Goal: Task Accomplishment & Management: Use online tool/utility

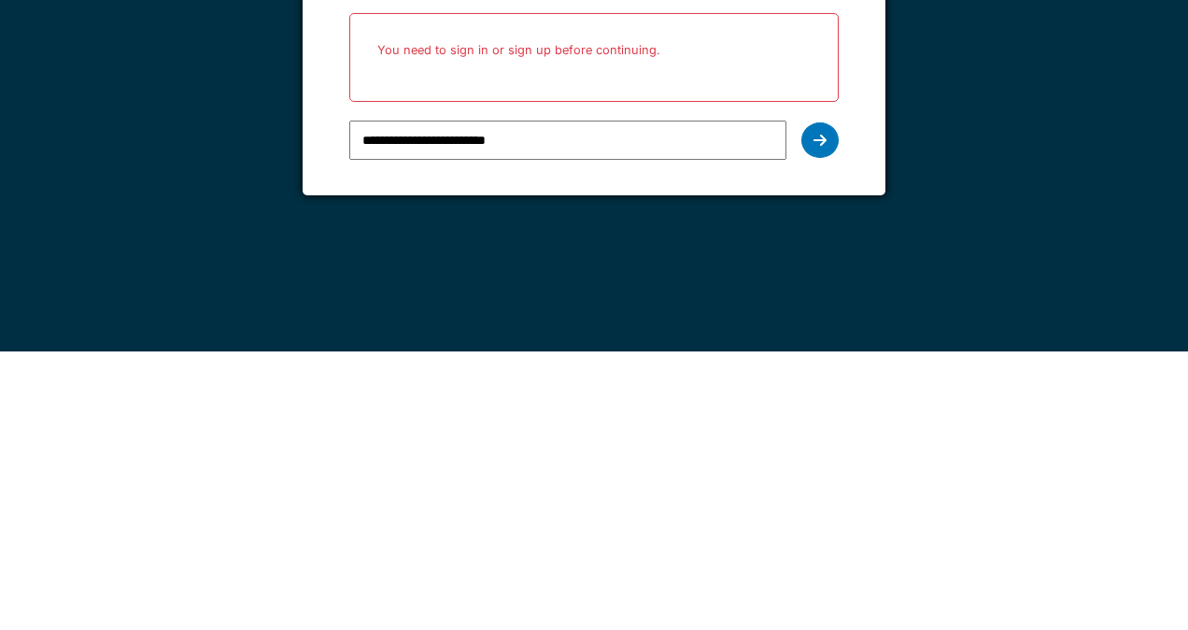
click at [818, 432] on div at bounding box center [819, 418] width 37 height 35
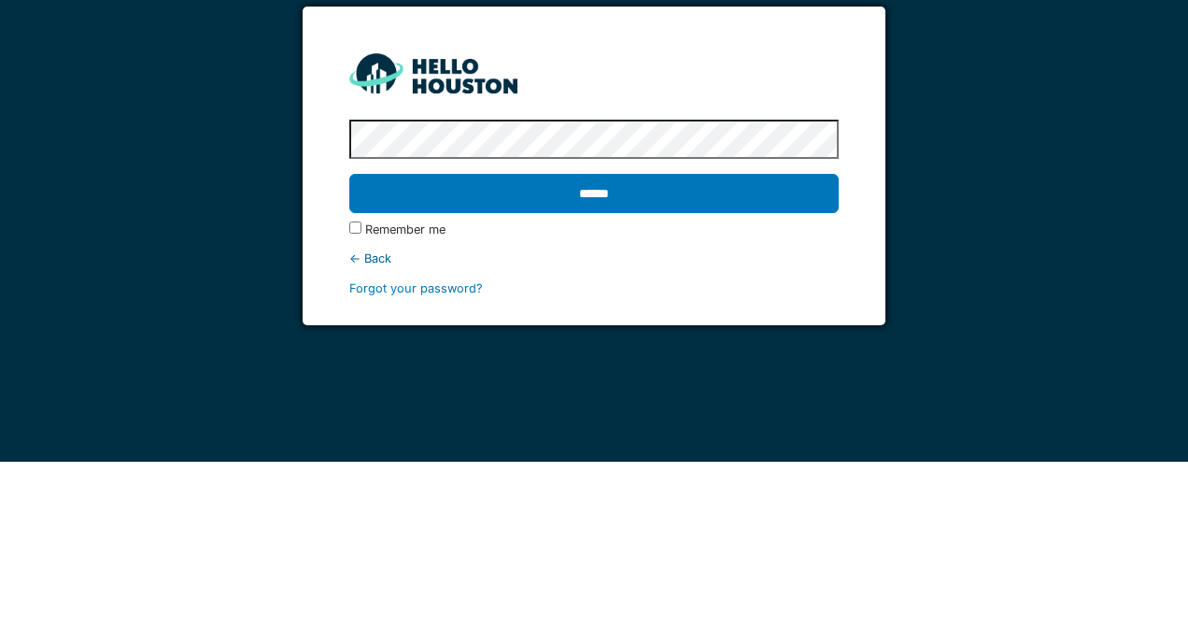
click at [792, 349] on input "******" at bounding box center [593, 361] width 489 height 39
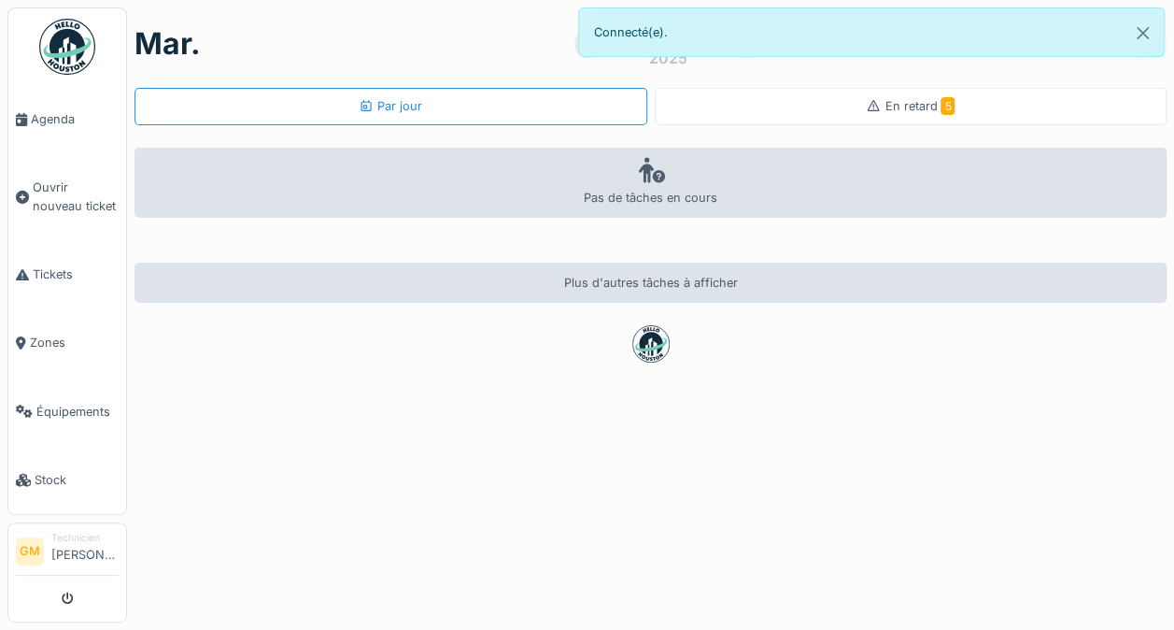
click at [47, 271] on span "Tickets" at bounding box center [76, 274] width 86 height 18
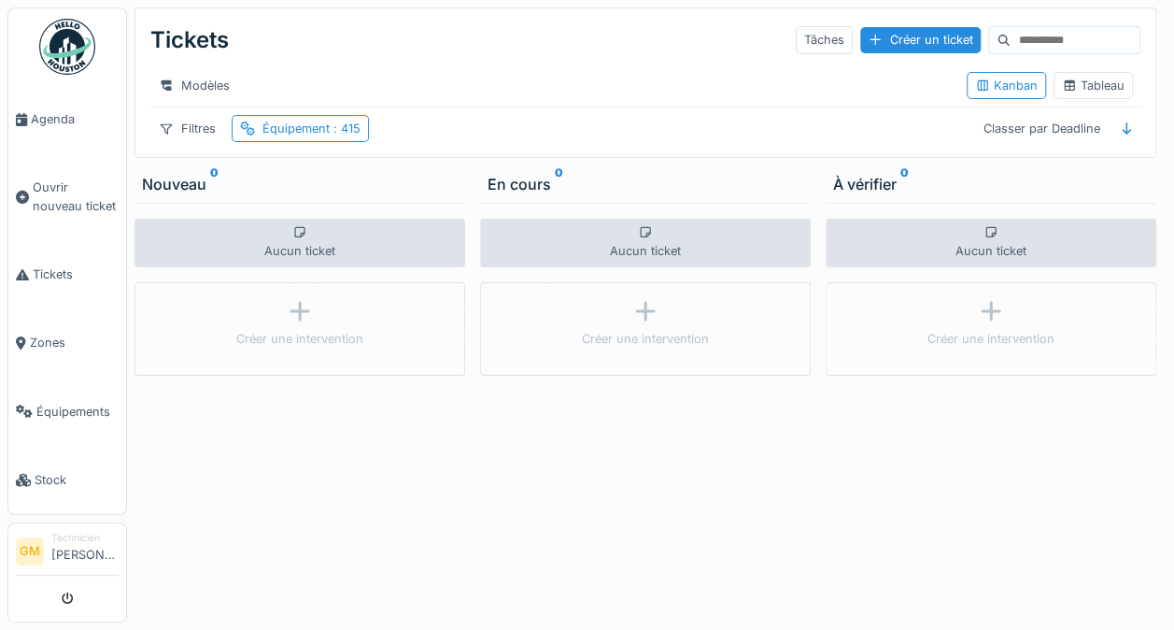
click at [312, 137] on div "Équipement : 415" at bounding box center [311, 129] width 98 height 18
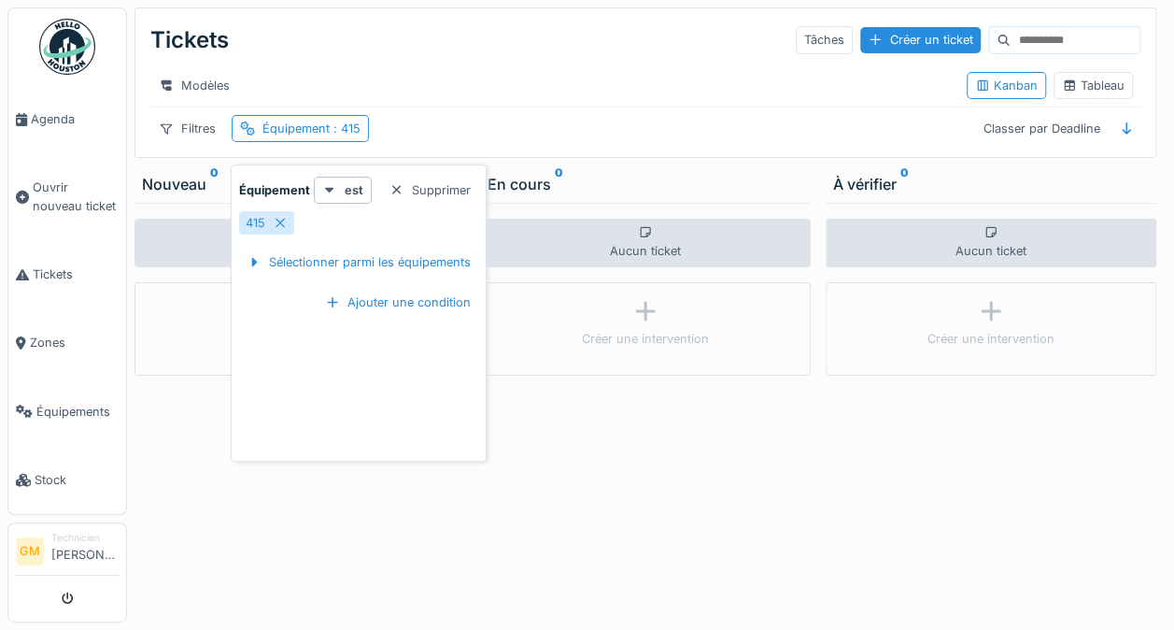
click at [276, 220] on icon at bounding box center [280, 223] width 15 height 12
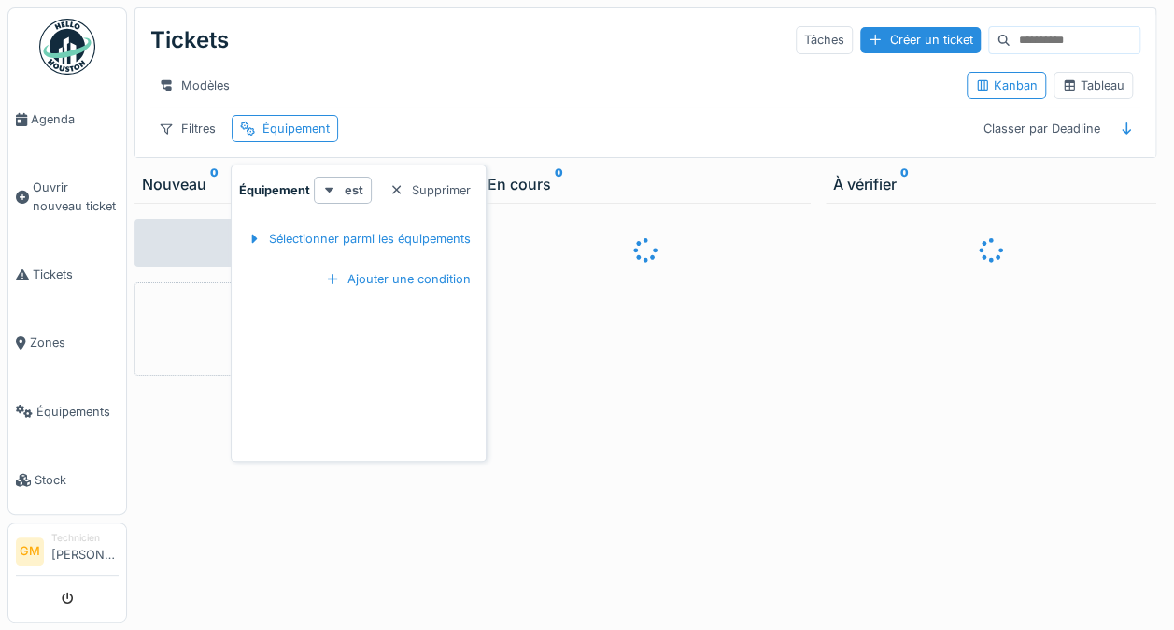
click at [289, 235] on div "Sélectionner parmi les équipements" at bounding box center [358, 238] width 239 height 25
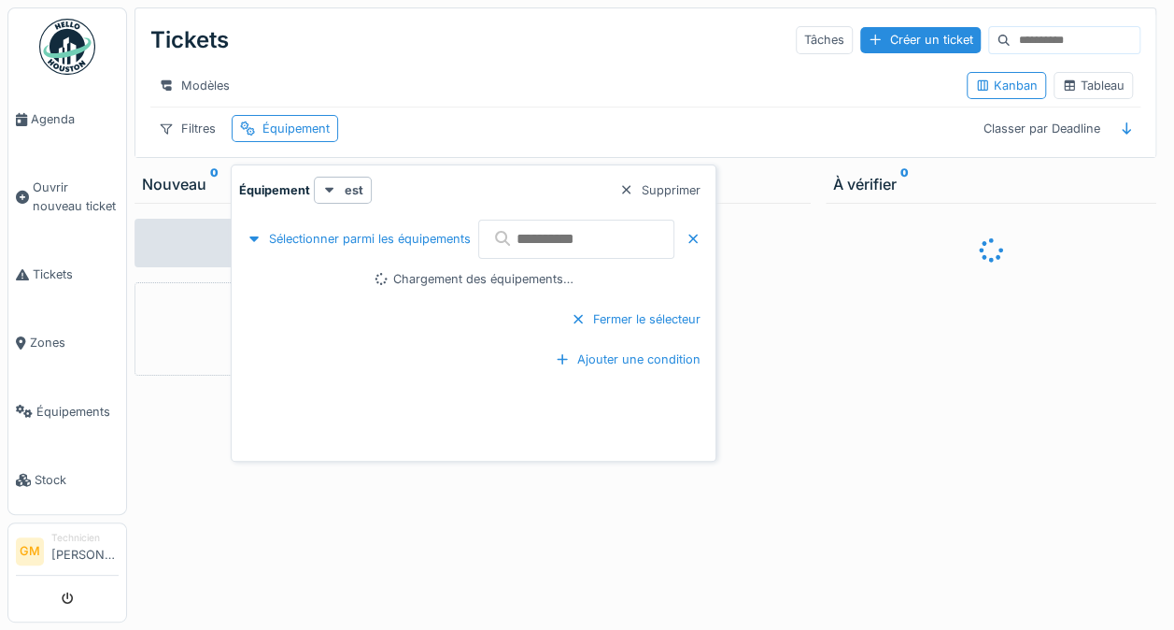
click at [526, 234] on input "text" at bounding box center [576, 239] width 196 height 39
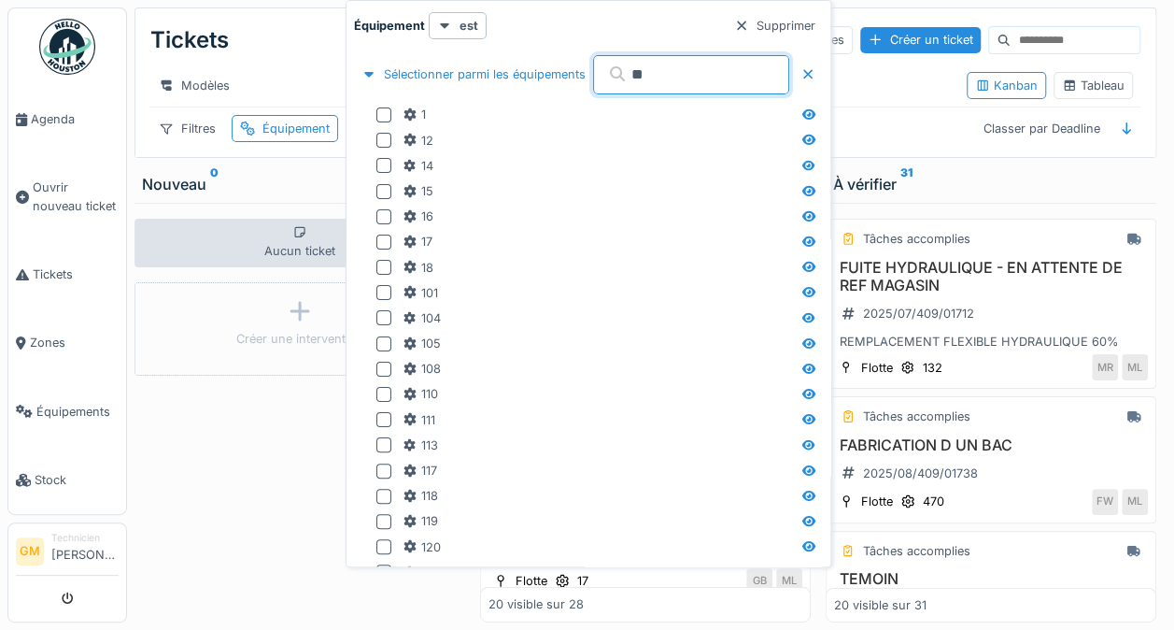
type input "**"
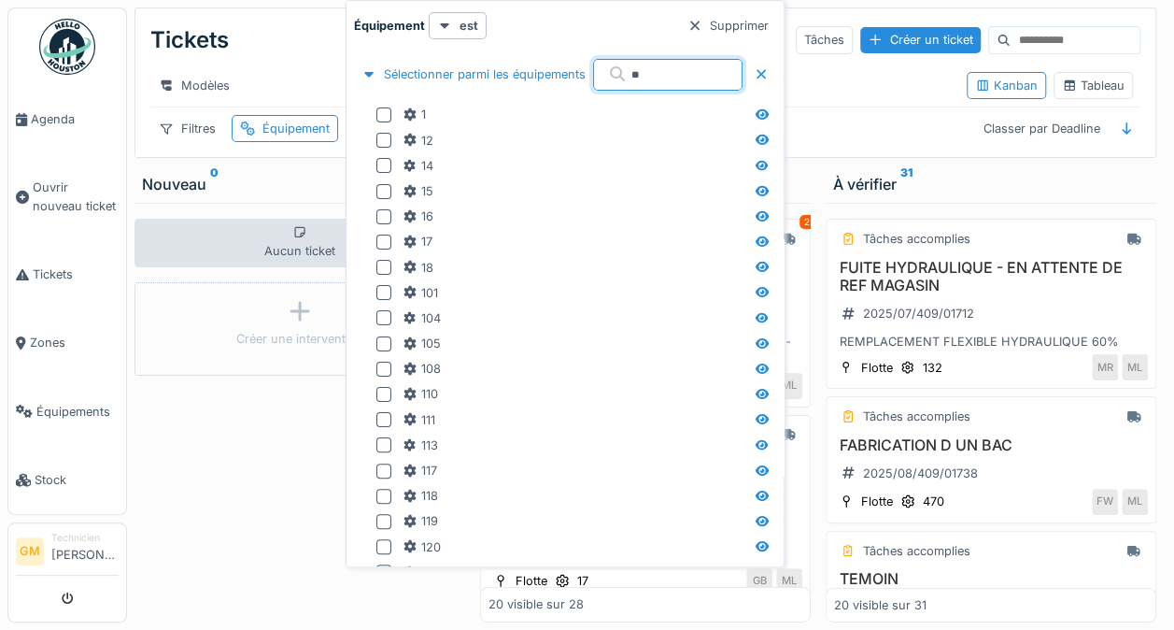
click at [381, 194] on div at bounding box center [383, 191] width 15 height 15
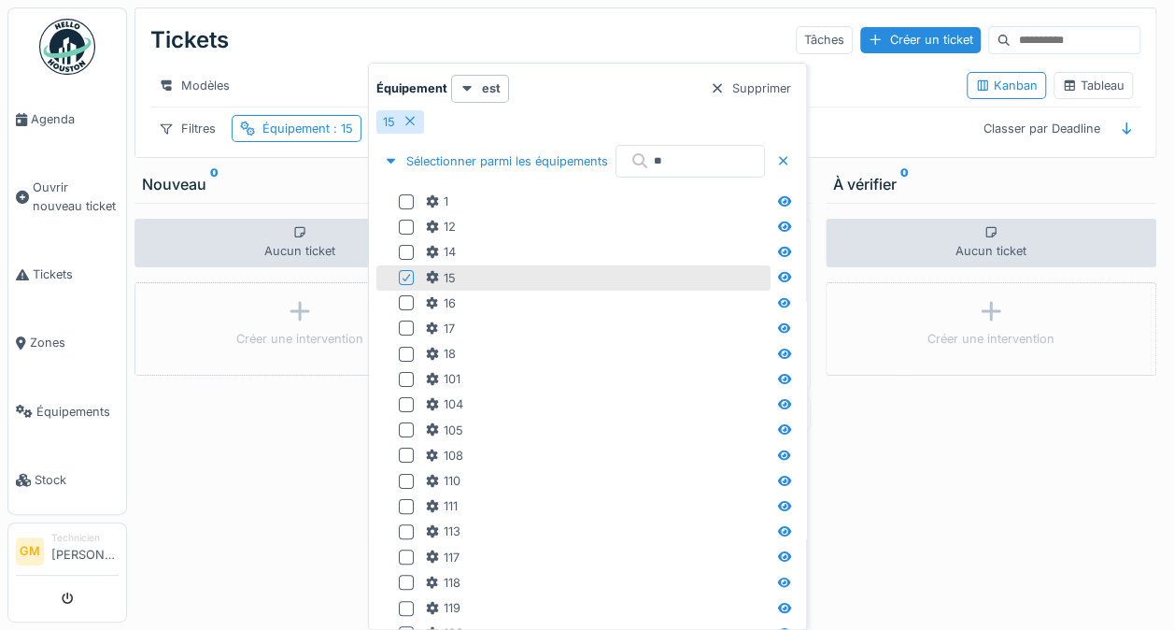
click at [1022, 435] on div "Aucun ticket Créer une intervention" at bounding box center [991, 412] width 331 height 419
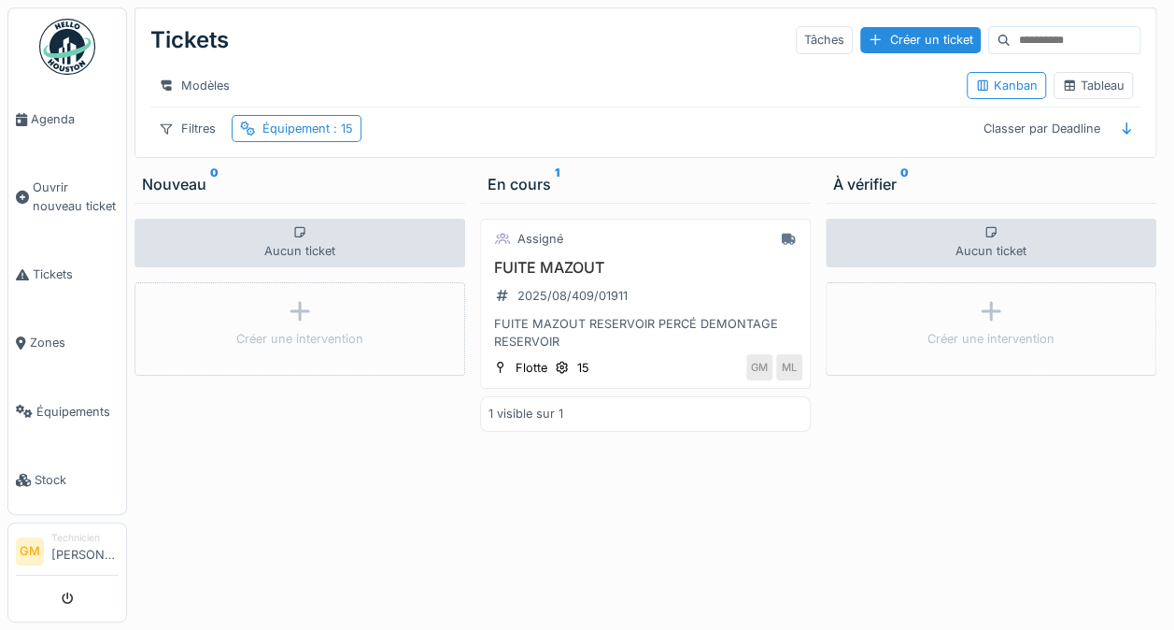
click at [611, 295] on div "2025/08/409/01911" at bounding box center [562, 295] width 146 height 23
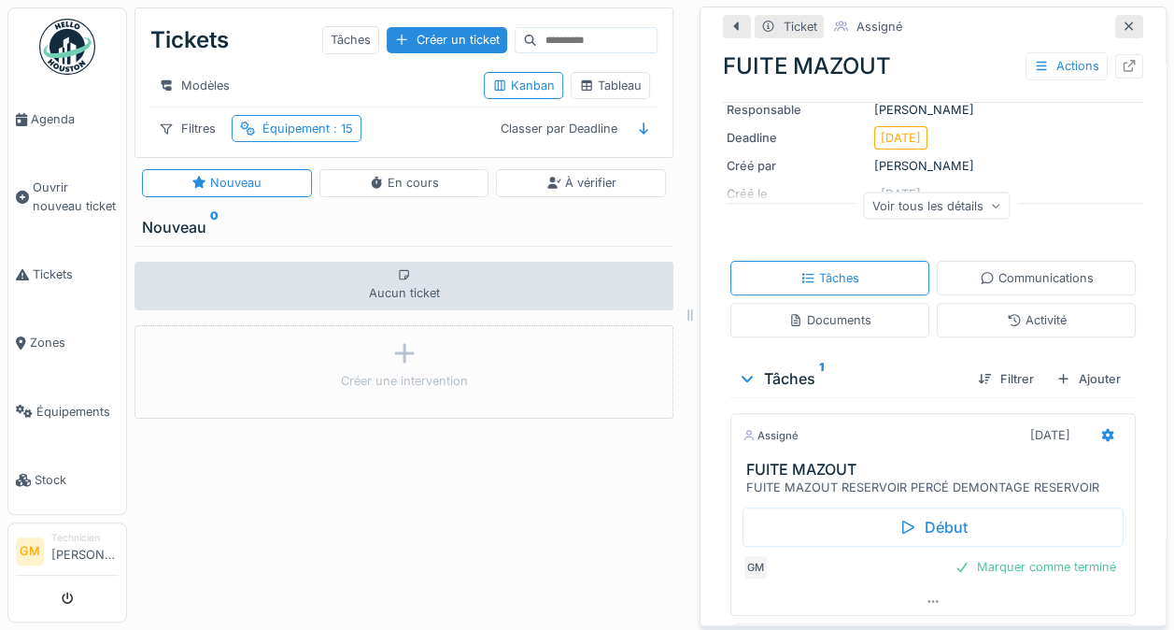
scroll to position [225, 0]
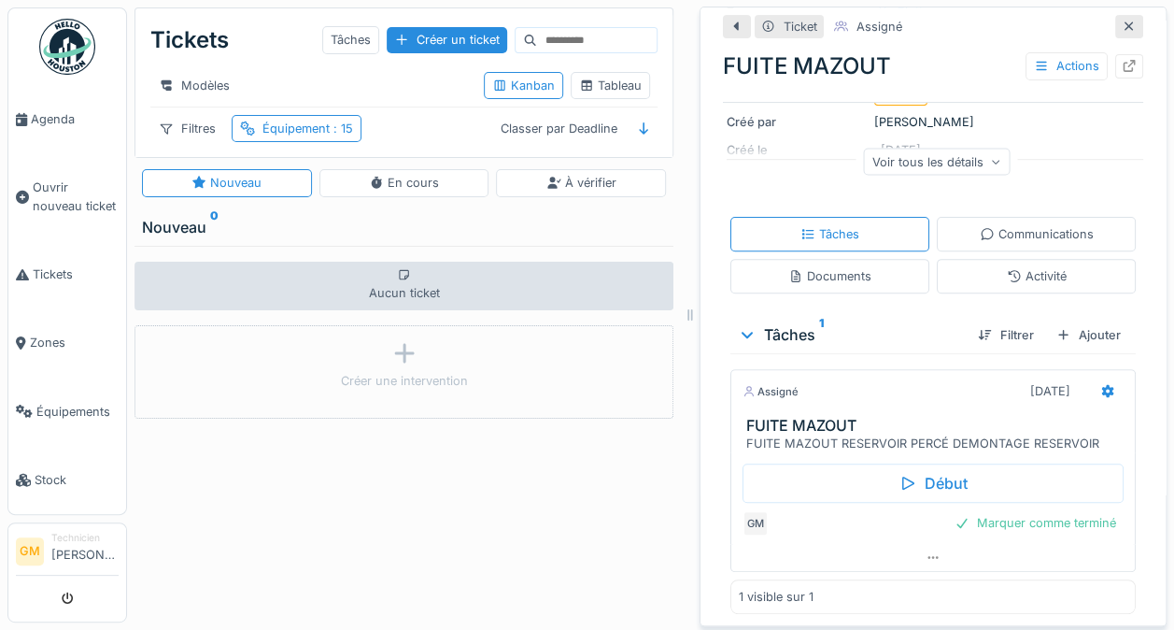
click at [900, 394] on div "Assigné [DATE]" at bounding box center [933, 390] width 381 height 27
click at [787, 417] on h3 "FUITE MAZOUT" at bounding box center [936, 426] width 381 height 18
click at [882, 390] on div "Assigné [DATE] FUITE MAZOUT FUITE MAZOUT RESERVOIR PERCÉ DEMONTAGE RESERVOIR" at bounding box center [932, 410] width 405 height 83
click at [1092, 379] on div at bounding box center [1108, 390] width 32 height 27
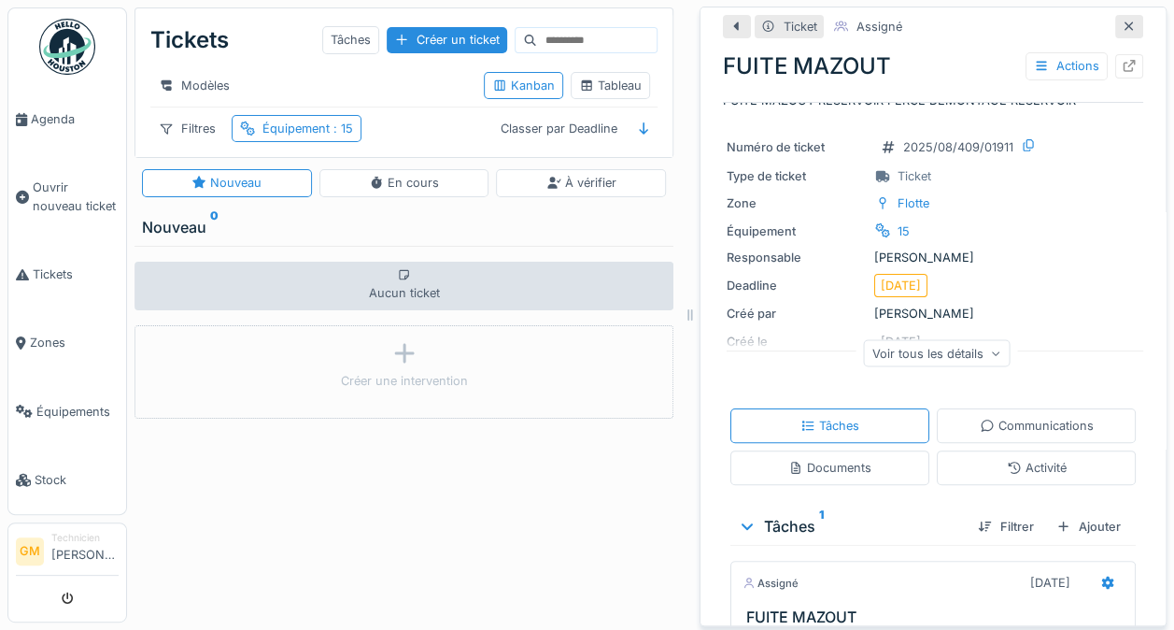
scroll to position [0, 0]
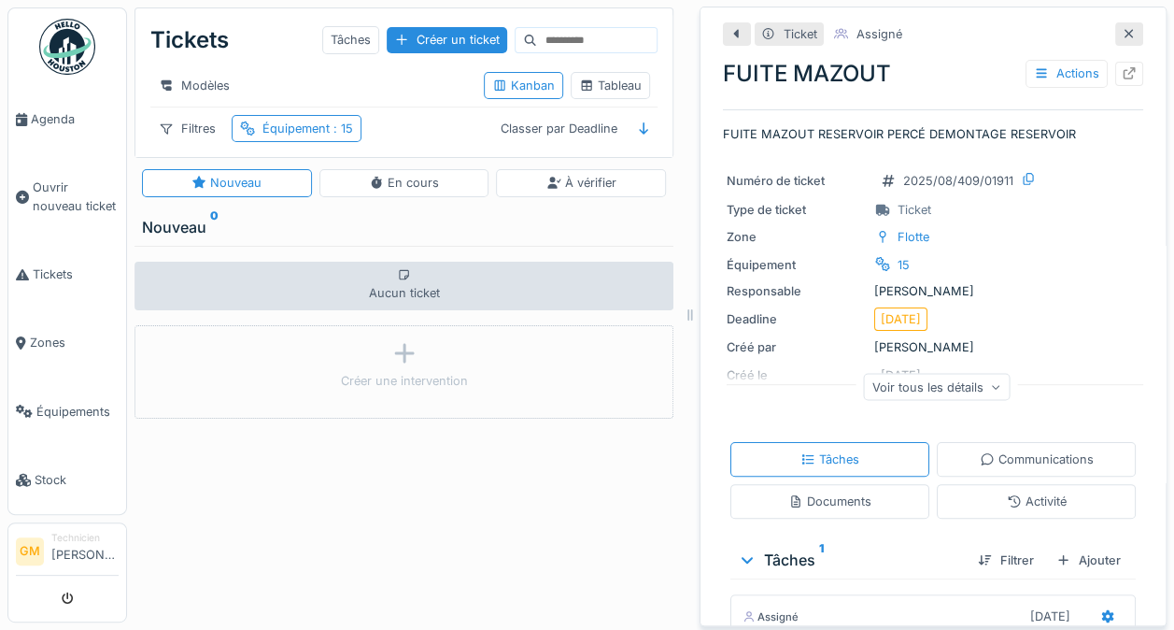
click at [1028, 60] on div "Actions" at bounding box center [1067, 73] width 82 height 27
click at [1061, 288] on div "Numéro de ticket 2025/08/409/01911 Type de ticket Ticket Zone Flotte Équipement…" at bounding box center [933, 289] width 420 height 262
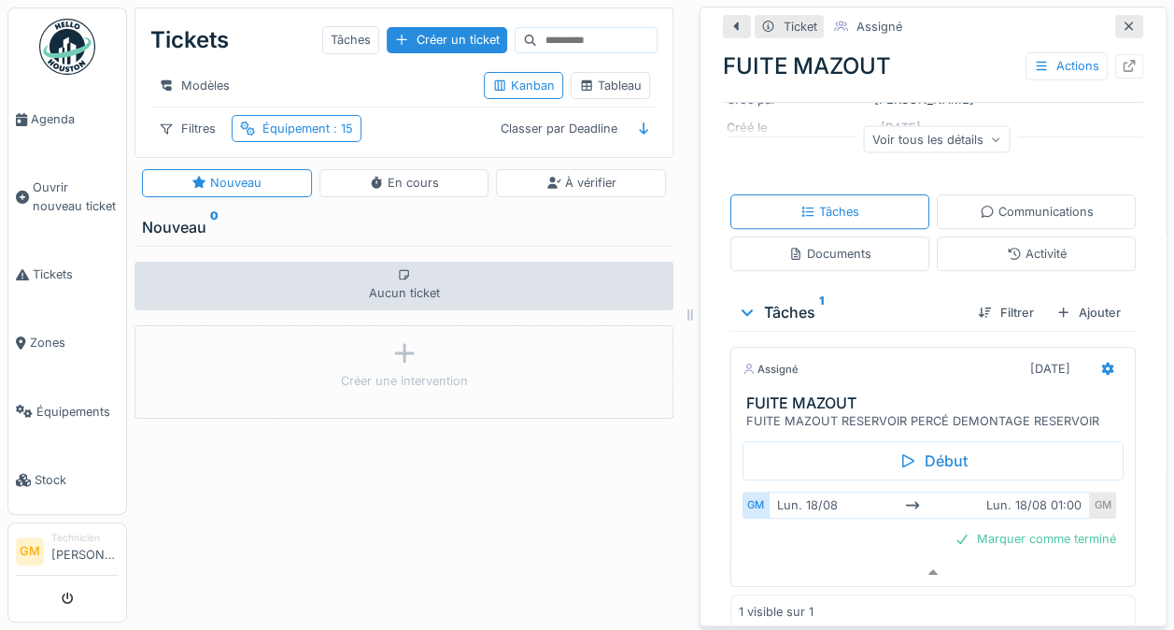
scroll to position [262, 0]
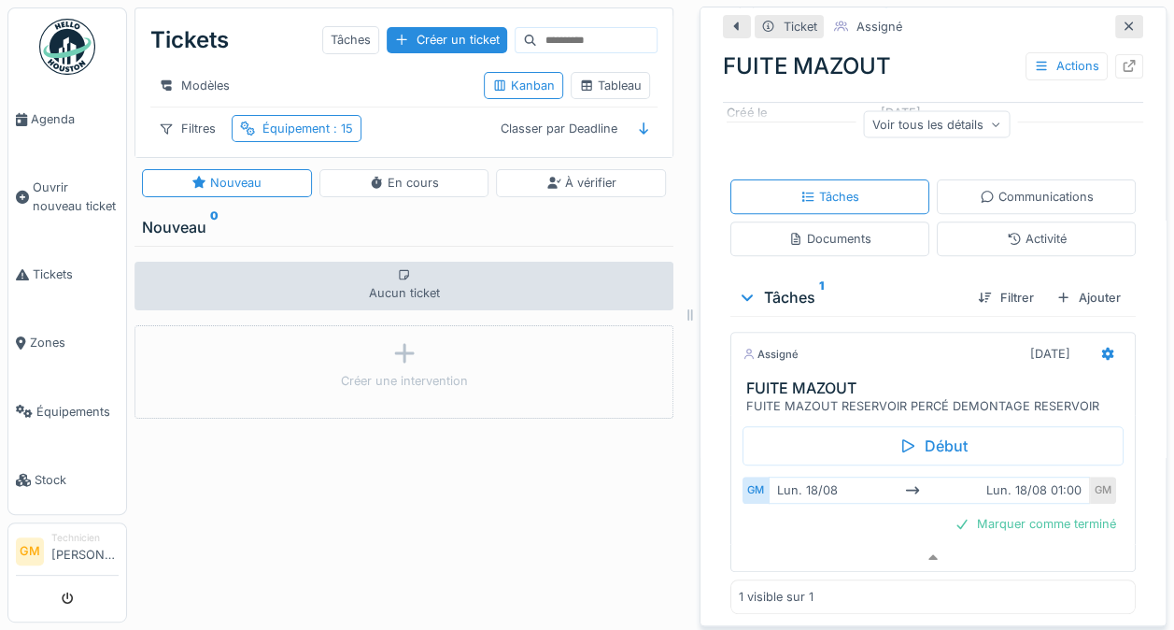
click at [1056, 285] on div "Ajouter" at bounding box center [1088, 297] width 79 height 25
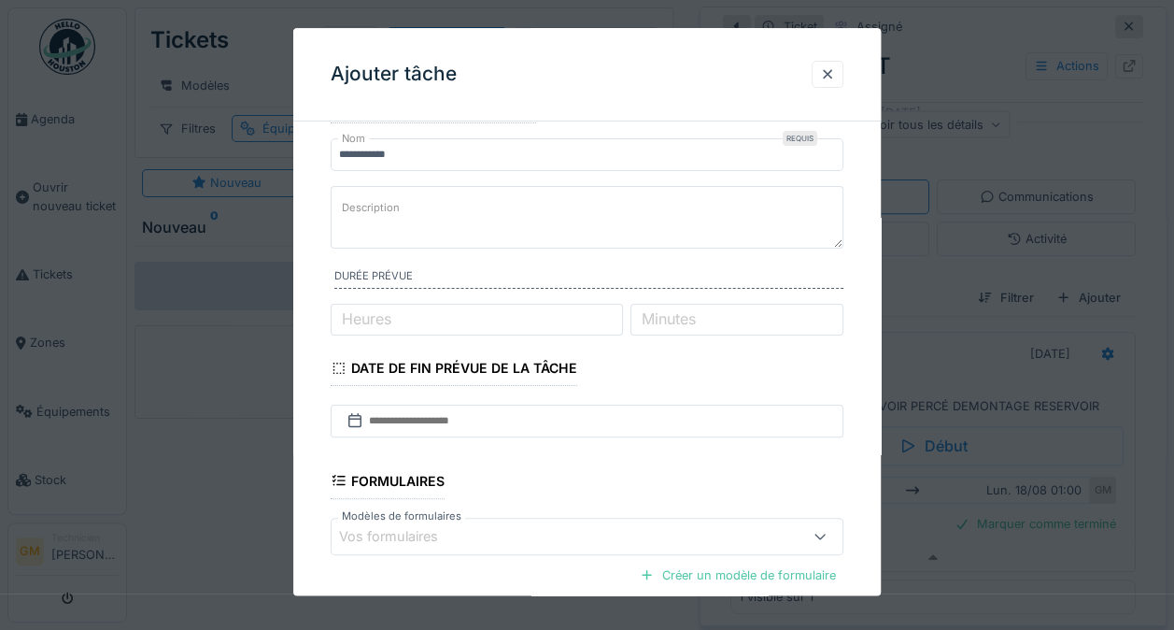
scroll to position [51, 0]
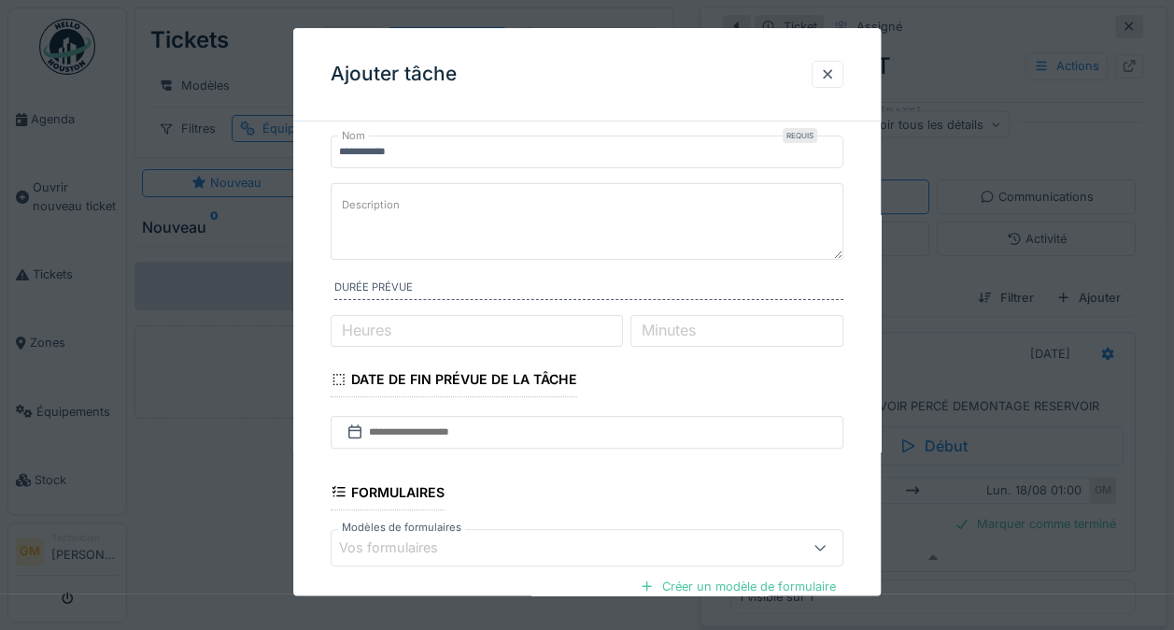
click at [732, 209] on textarea "Description" at bounding box center [587, 221] width 513 height 77
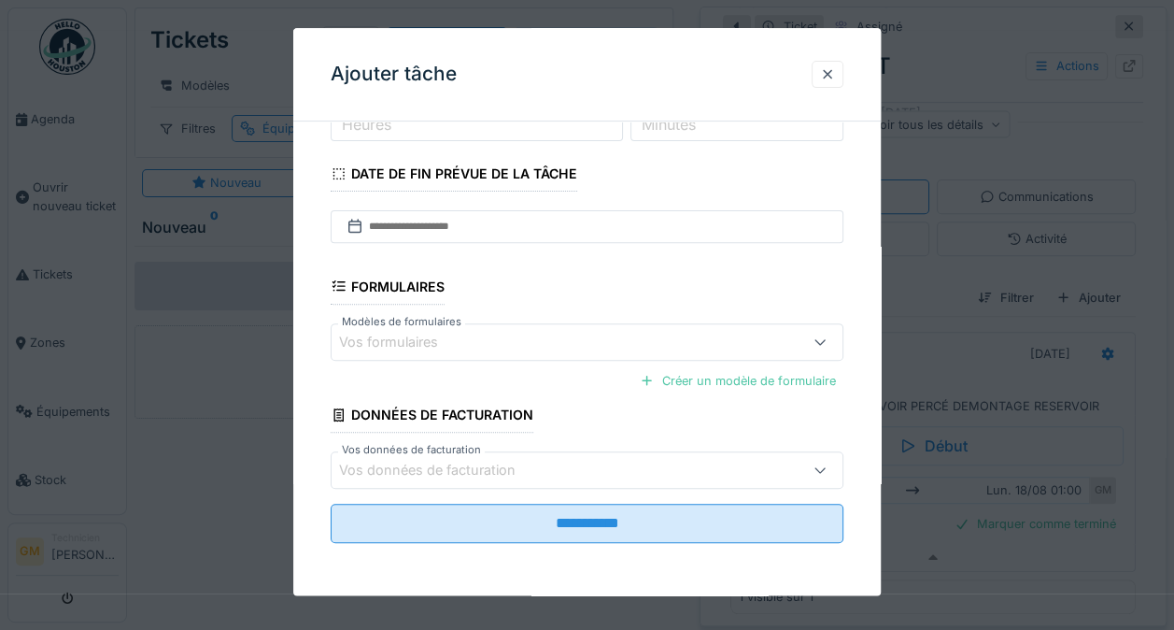
scroll to position [260, 0]
type textarea "**********"
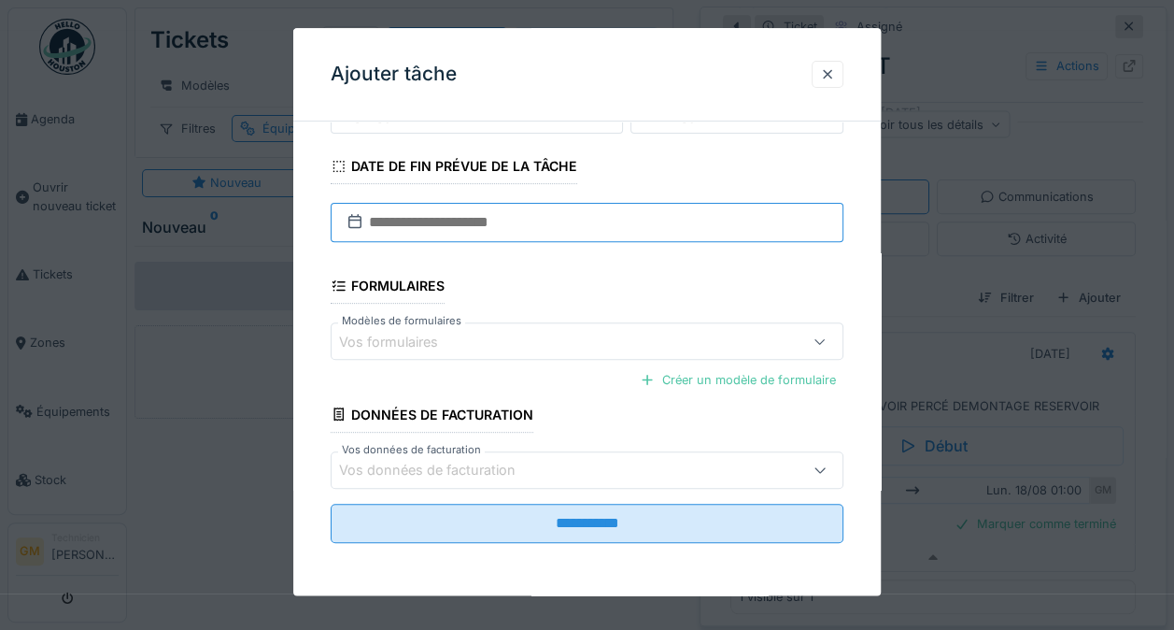
click at [399, 225] on input "text" at bounding box center [587, 223] width 513 height 39
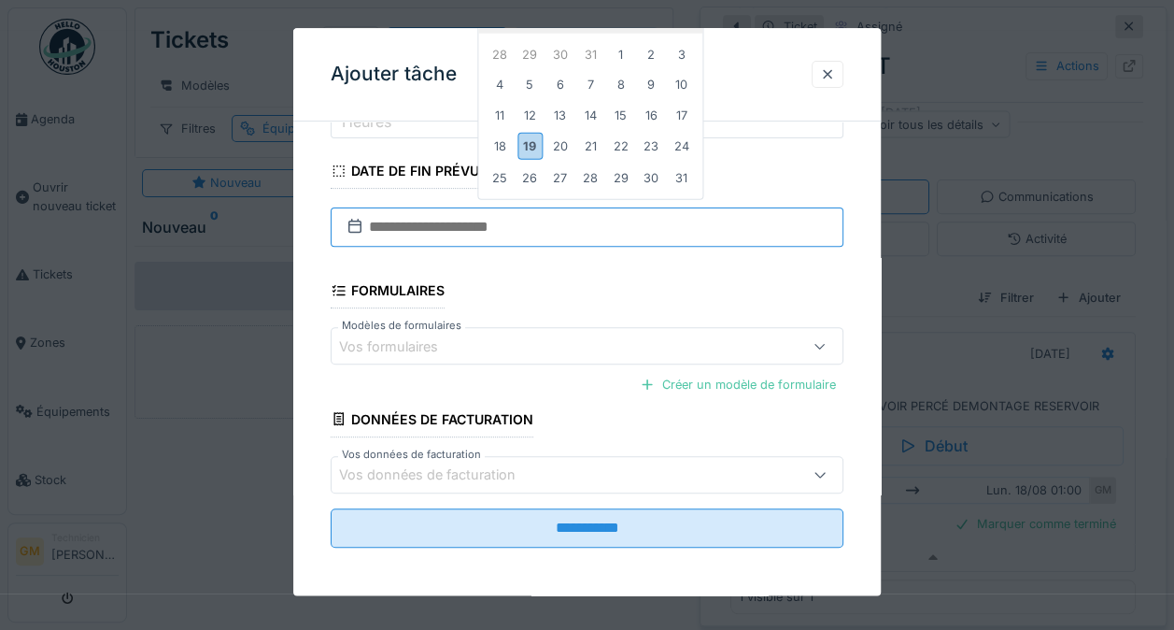
scroll to position [246, 0]
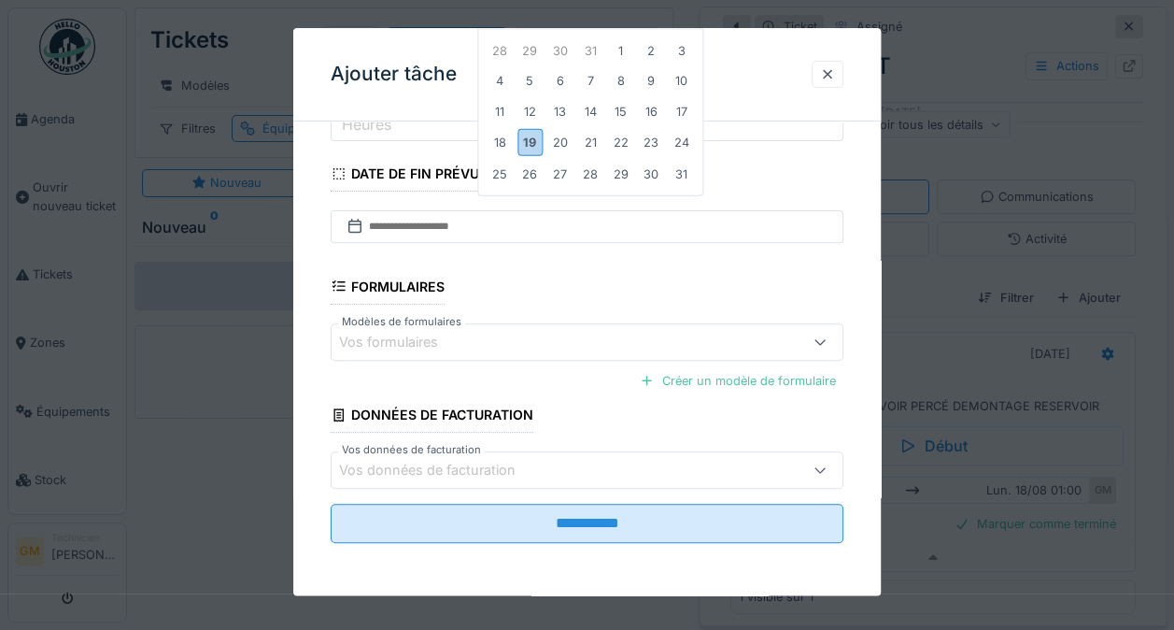
click at [527, 151] on div "19" at bounding box center [529, 142] width 25 height 27
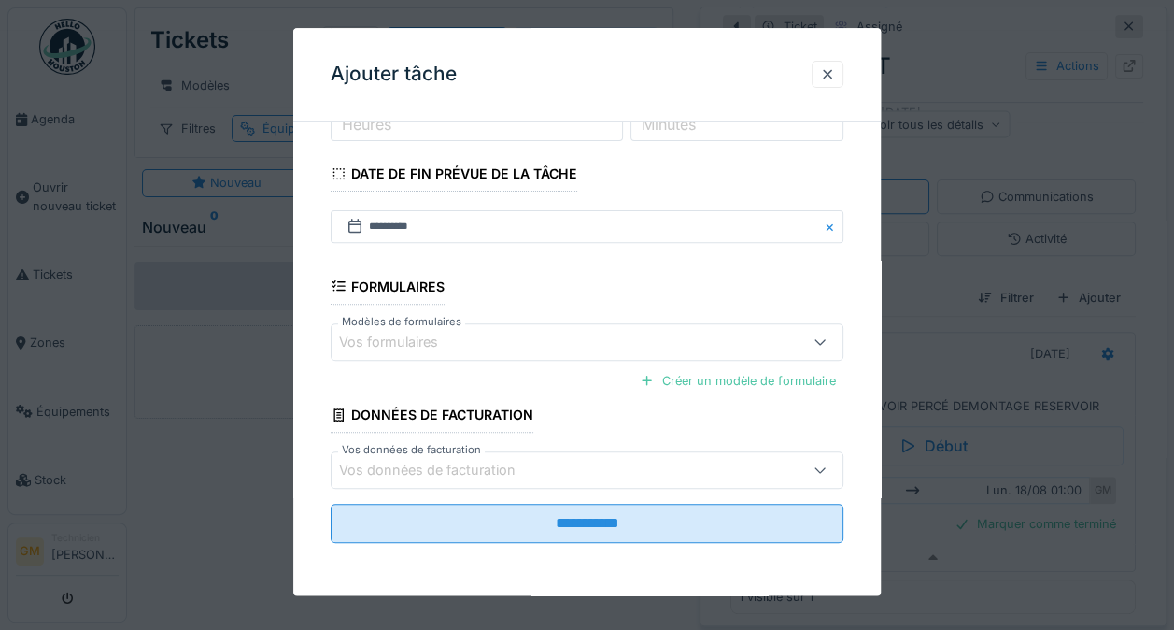
click at [730, 527] on input "**********" at bounding box center [587, 522] width 513 height 39
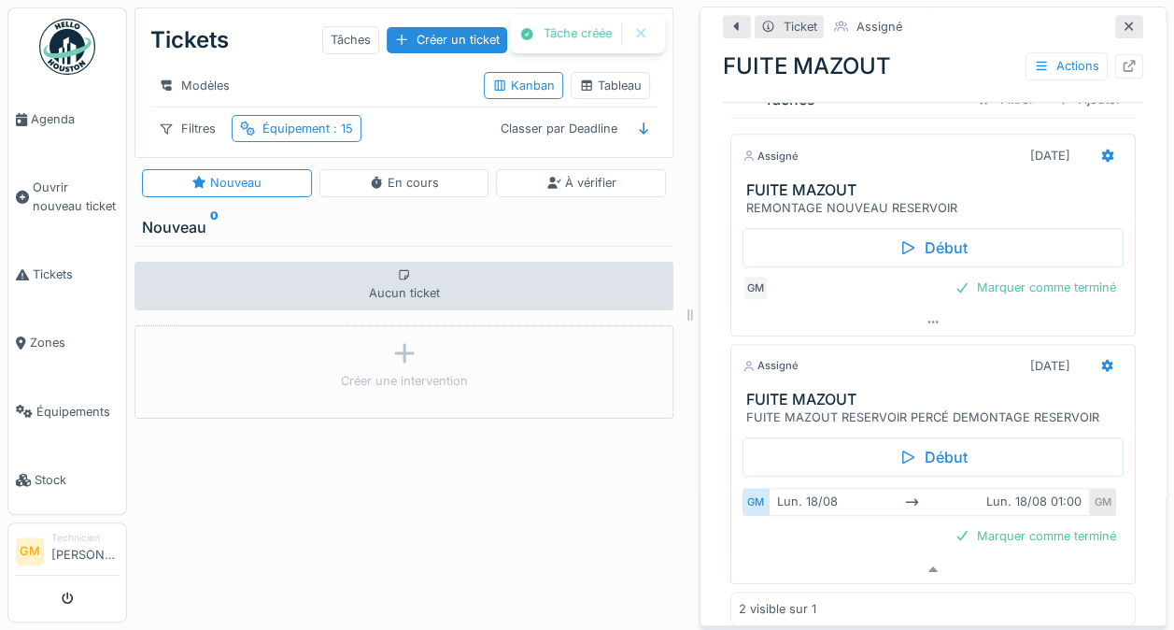
scroll to position [471, 0]
